Goal: Task Accomplishment & Management: Complete application form

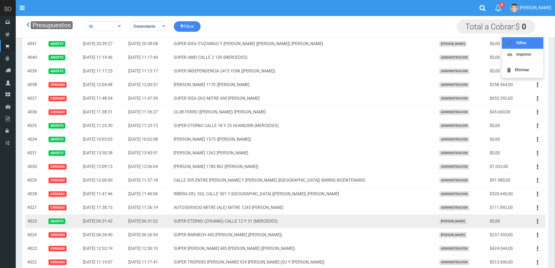
scroll to position [116, 0]
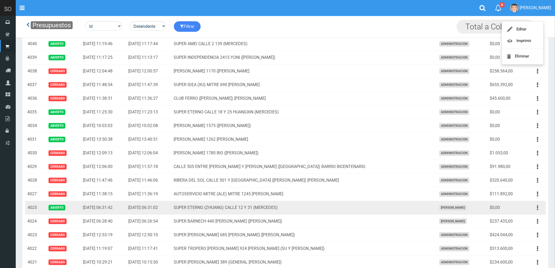
click at [537, 207] on icon "button" at bounding box center [537, 207] width 1 height 9
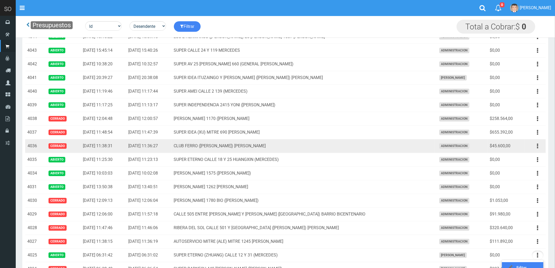
scroll to position [0, 0]
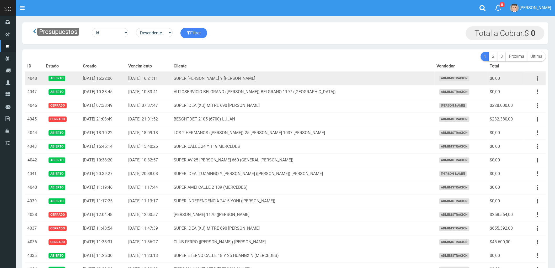
click at [537, 80] on icon "button" at bounding box center [537, 78] width 1 height 9
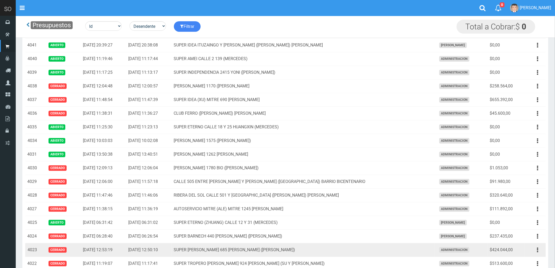
scroll to position [233, 0]
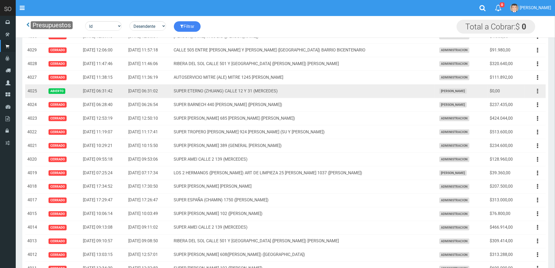
click at [538, 92] on icon "button" at bounding box center [537, 90] width 1 height 9
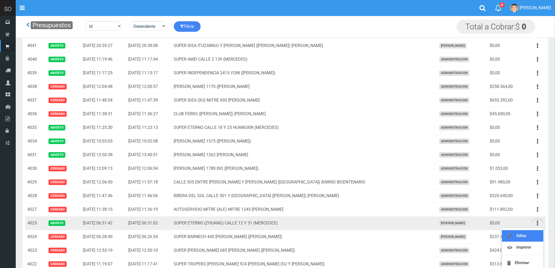
scroll to position [87, 0]
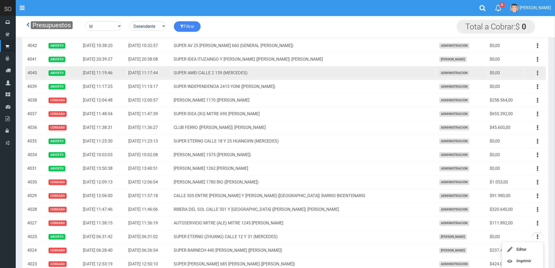
click at [537, 72] on icon "button" at bounding box center [537, 72] width 1 height 9
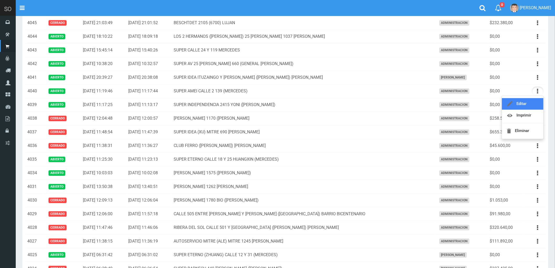
scroll to position [0, 0]
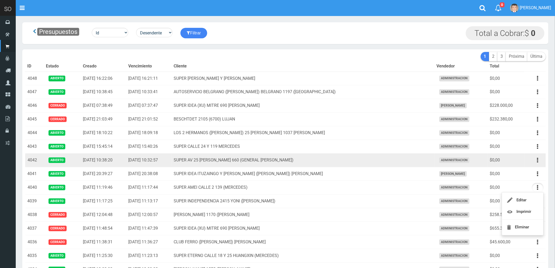
click at [387, 161] on td "SUPER AV 25 [PERSON_NAME] 660 (GENERAL [PERSON_NAME])" at bounding box center [303, 160] width 263 height 14
click at [536, 160] on button "button" at bounding box center [537, 159] width 12 height 9
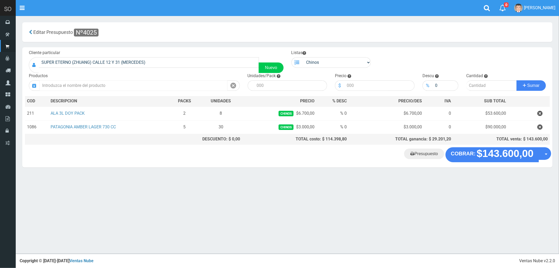
click at [89, 86] on input "text" at bounding box center [133, 85] width 188 height 10
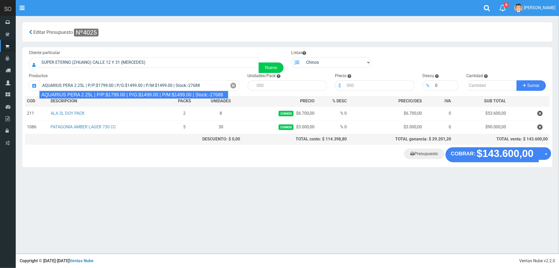
type input "AQUARIUS PERA 2.25L | P/P:$1799.00 | P/G:$1499.00 | P/M:$1499.00 | Stock:-27688"
type input "6"
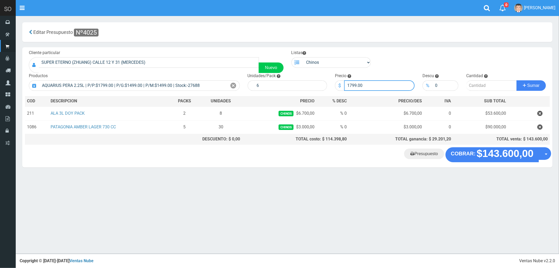
drag, startPoint x: 367, startPoint y: 85, endPoint x: 338, endPoint y: 91, distance: 29.9
click at [338, 91] on div "Cliente particular SUPER ETERNO (ZHUANG) CALLE 12 Y 31 (MERCEDES) Nuevo Listas …" at bounding box center [287, 97] width 530 height 100
type input "1670"
click at [481, 87] on input "number" at bounding box center [491, 85] width 51 height 10
type input "10"
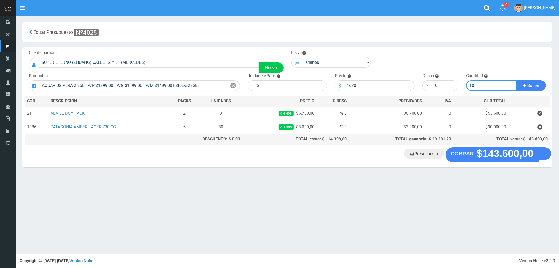
click at [517, 80] on button "Sumar" at bounding box center [531, 85] width 29 height 10
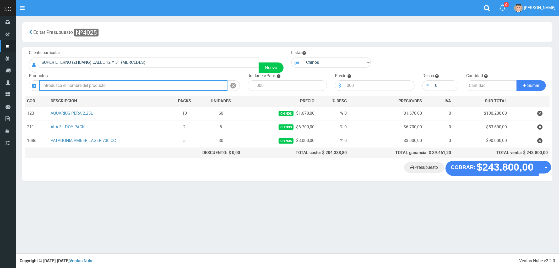
click at [145, 87] on input "text" at bounding box center [133, 85] width 188 height 10
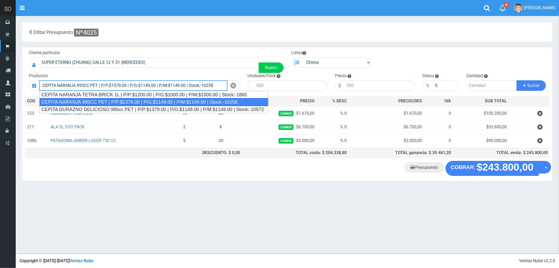
type input "CEPITA NARANJA 995CC PET | P/P:$1379.00 | P/G:$1149.00 | P/M:$1149.00 | Stock:-…"
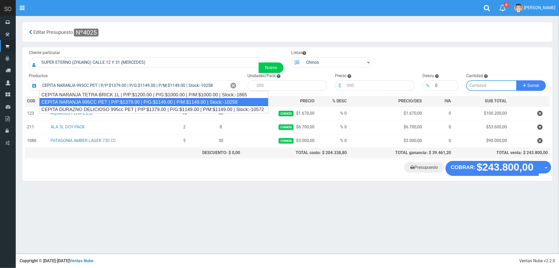
type input "6"
type input "1379.00"
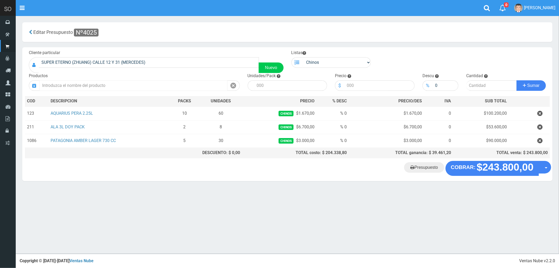
click at [91, 85] on input "text" at bounding box center [133, 85] width 188 height 10
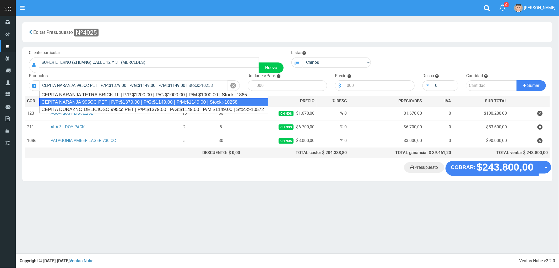
type input "CEPITA NARANJA 995CC PET | P/P:$1379.00 | P/G:$1149.00 | P/M:$1149.00 | Stock:-…"
type input "6"
type input "1379.00"
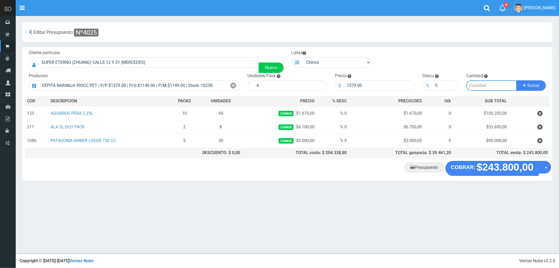
click at [475, 84] on input "number" at bounding box center [491, 85] width 51 height 10
type input "5"
click at [517, 80] on button "Sumar" at bounding box center [531, 85] width 29 height 10
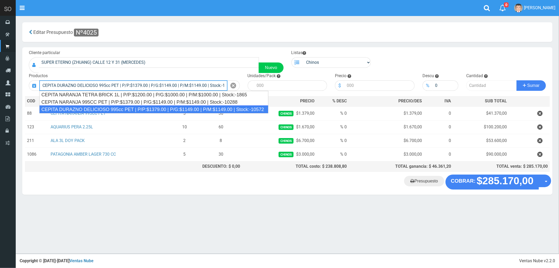
type input "CEPITA DURAZNO DELICIOSO 995cc PET | P/P:$1379.00 | P/G:$1149.00 | P/M:$1149.00…"
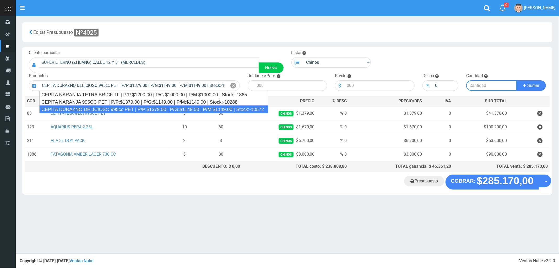
type input "6"
type input "1379.00"
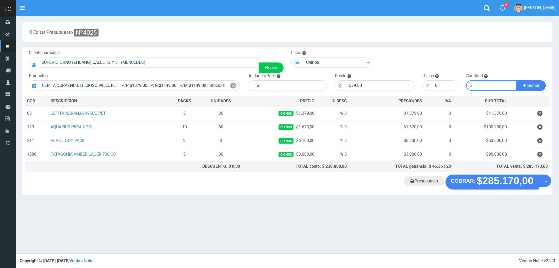
type input "5"
click at [517, 80] on button "Sumar" at bounding box center [531, 85] width 29 height 10
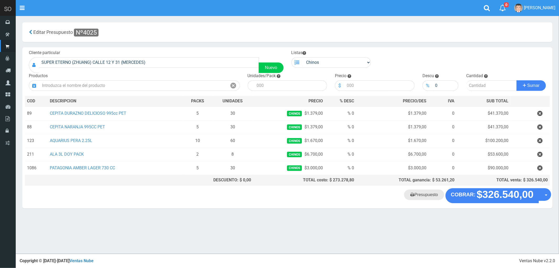
click at [424, 196] on link "Presupuesto" at bounding box center [424, 194] width 40 height 10
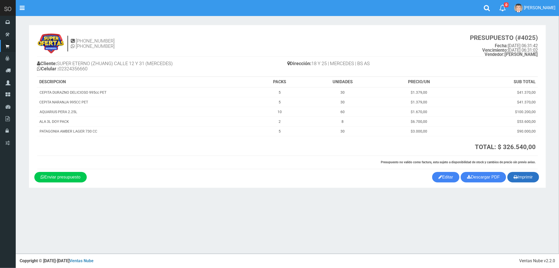
click at [528, 177] on button "Imprimir" at bounding box center [523, 177] width 32 height 10
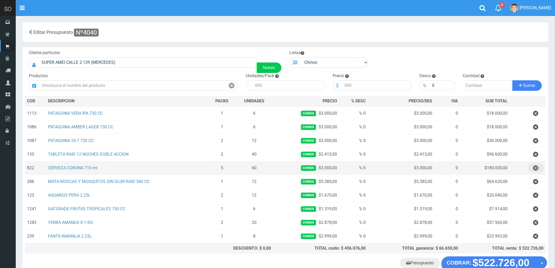
click at [535, 166] on icon "button" at bounding box center [535, 167] width 5 height 9
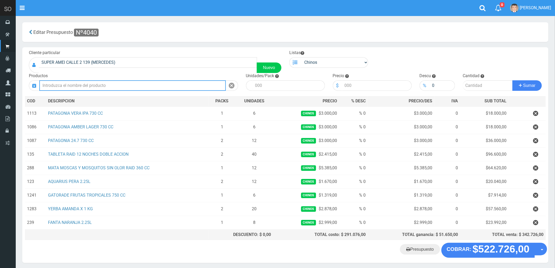
click at [81, 85] on input "text" at bounding box center [132, 85] width 186 height 10
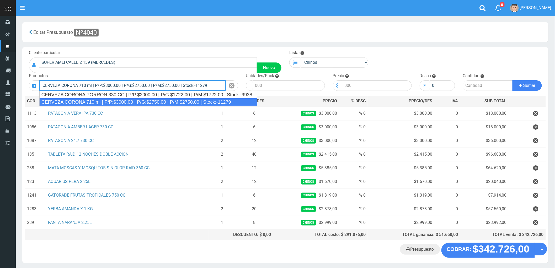
type input "CERVEZA CORONA 710 ml | P/P:$3000.00 | P/G:$2750.00 | P/M:$2750.00 | Stock:-112…"
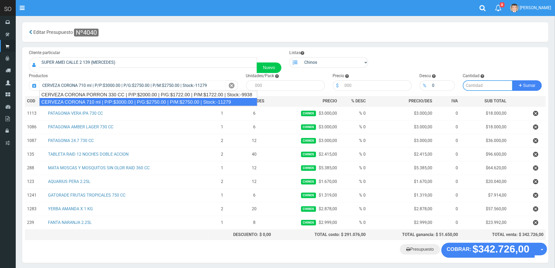
type input "12"
type input "3000.00"
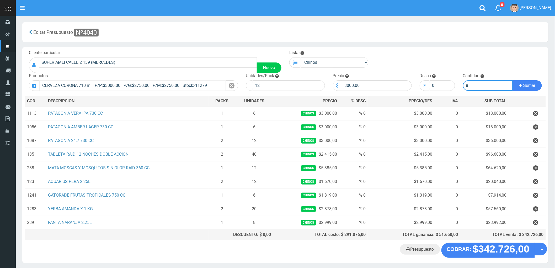
type input "8"
click at [512, 80] on button "Sumar" at bounding box center [526, 85] width 29 height 10
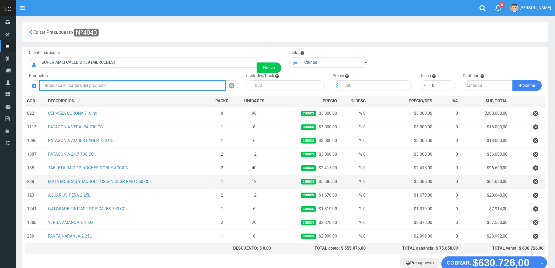
scroll to position [35, 0]
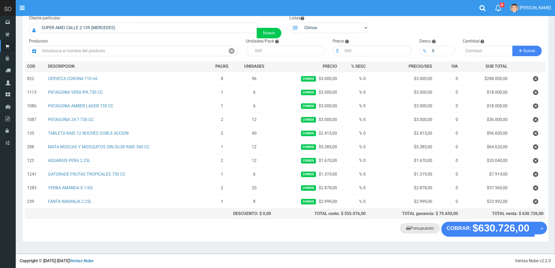
click at [418, 227] on link "Presupuesto" at bounding box center [420, 228] width 40 height 10
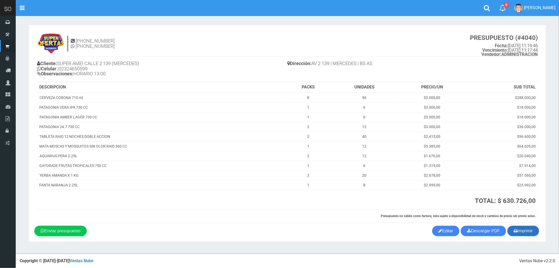
click at [526, 231] on button "Imprimir" at bounding box center [523, 230] width 32 height 10
